Goal: Find specific page/section

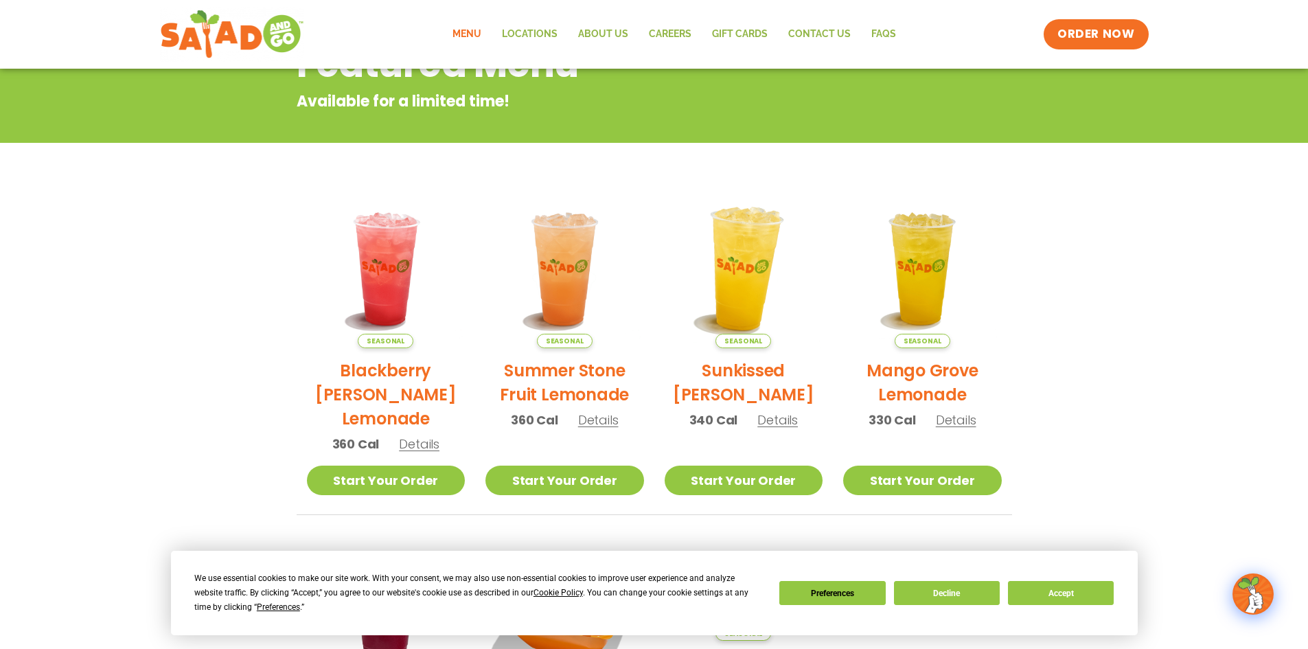
scroll to position [206, 0]
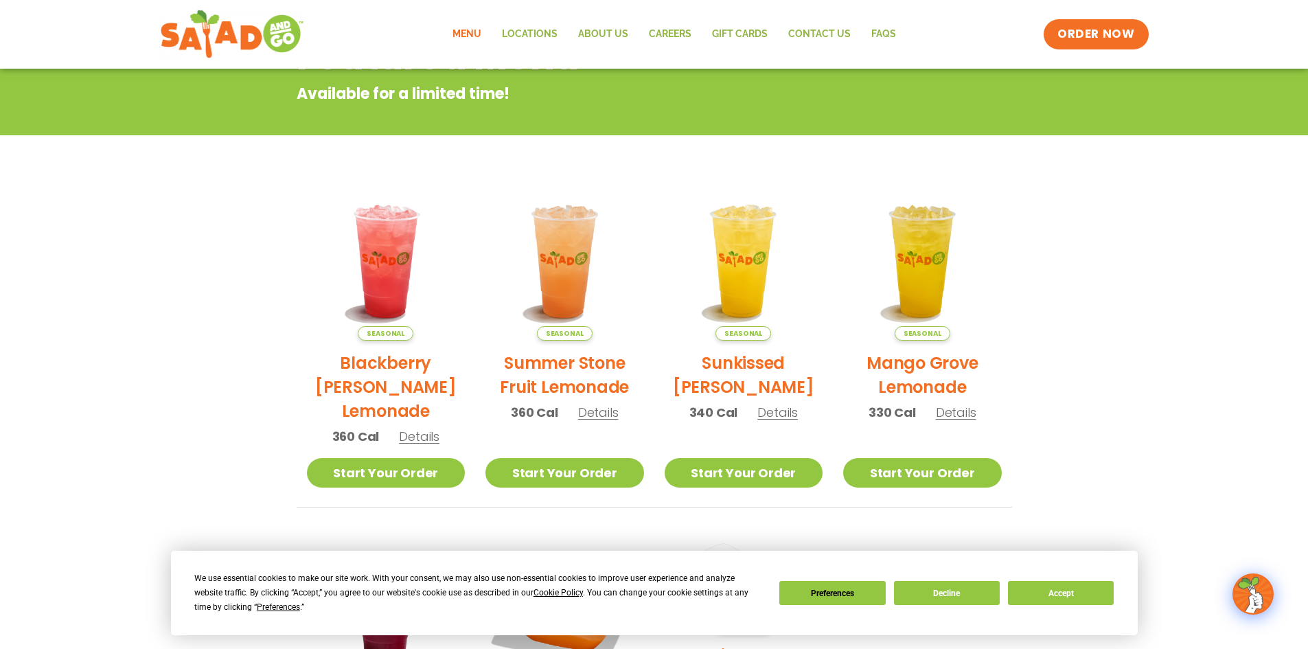
click at [472, 35] on link "Menu" at bounding box center [466, 35] width 49 height 32
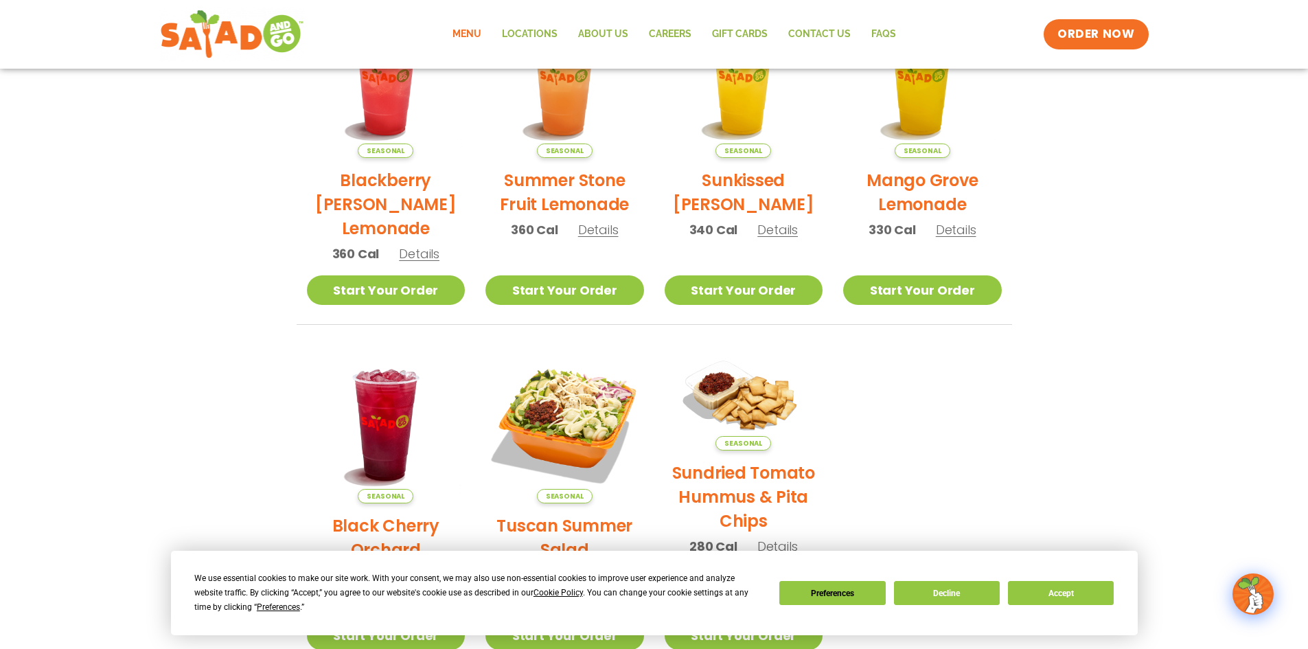
scroll to position [275, 0]
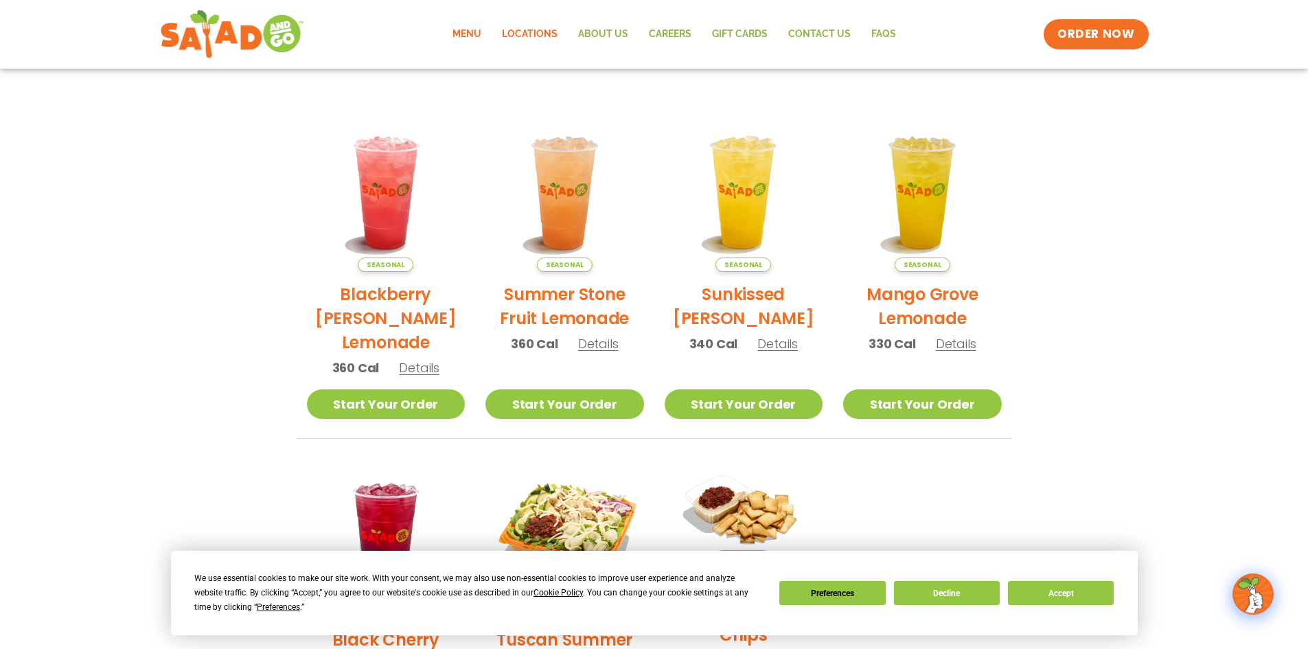
click at [524, 30] on link "Locations" at bounding box center [530, 35] width 76 height 32
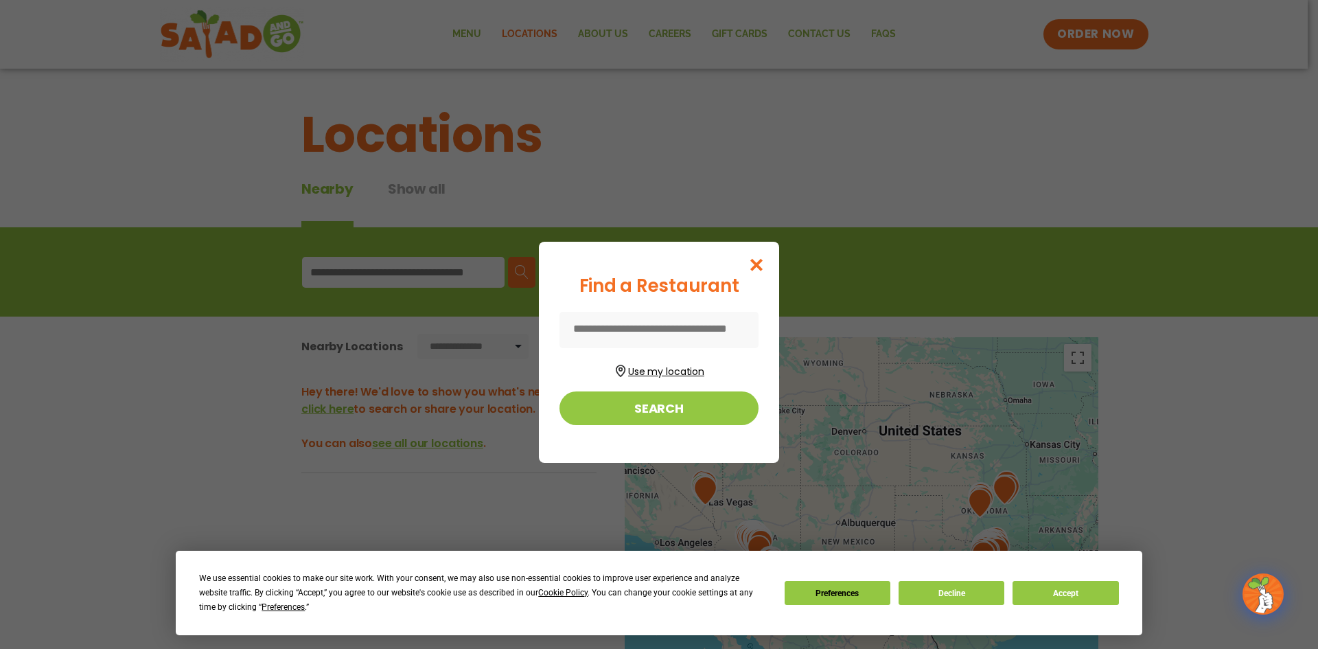
click at [660, 372] on button "Use my location" at bounding box center [659, 370] width 199 height 19
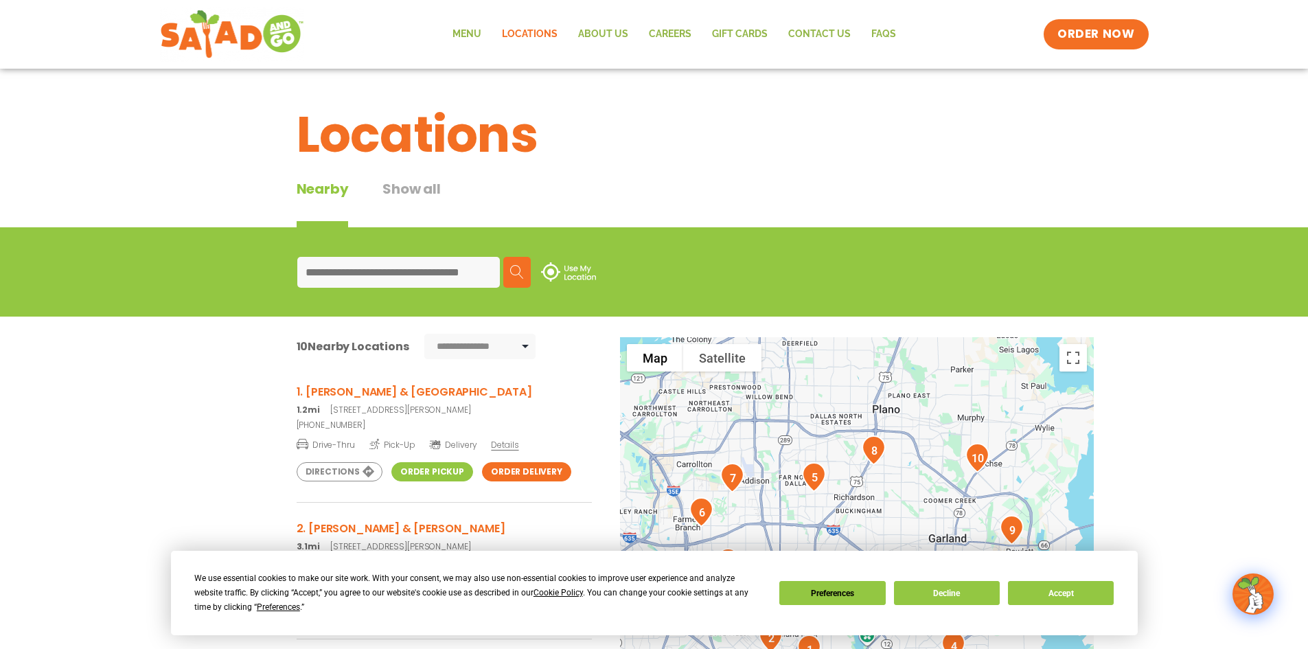
click at [418, 474] on link "Order Pickup" at bounding box center [432, 471] width 82 height 19
